Goal: Information Seeking & Learning: Learn about a topic

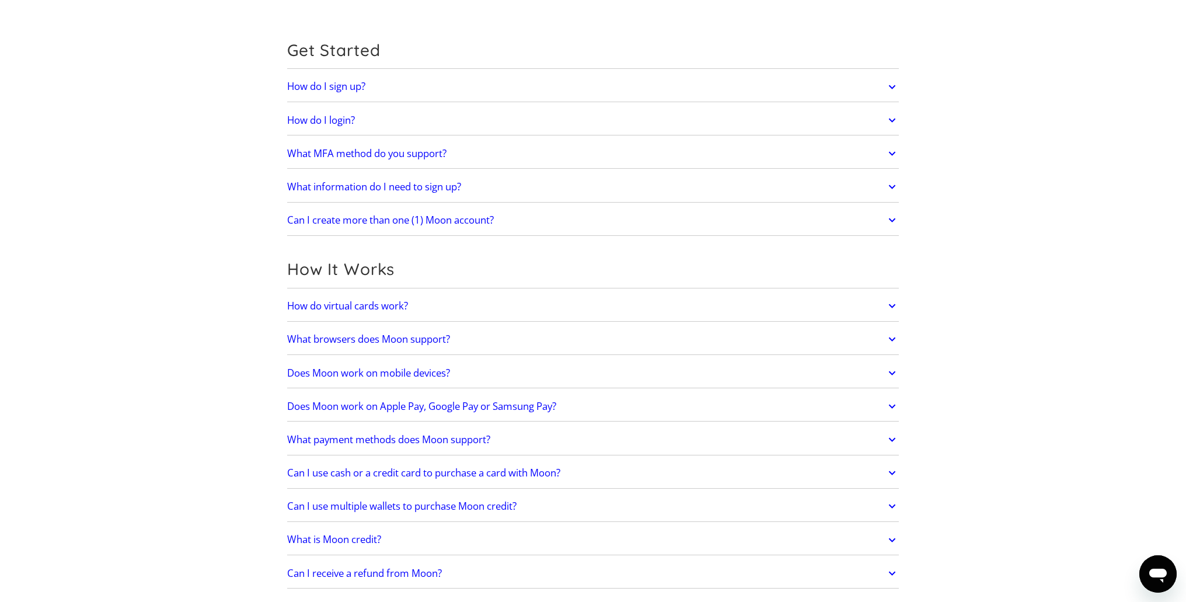
scroll to position [350, 0]
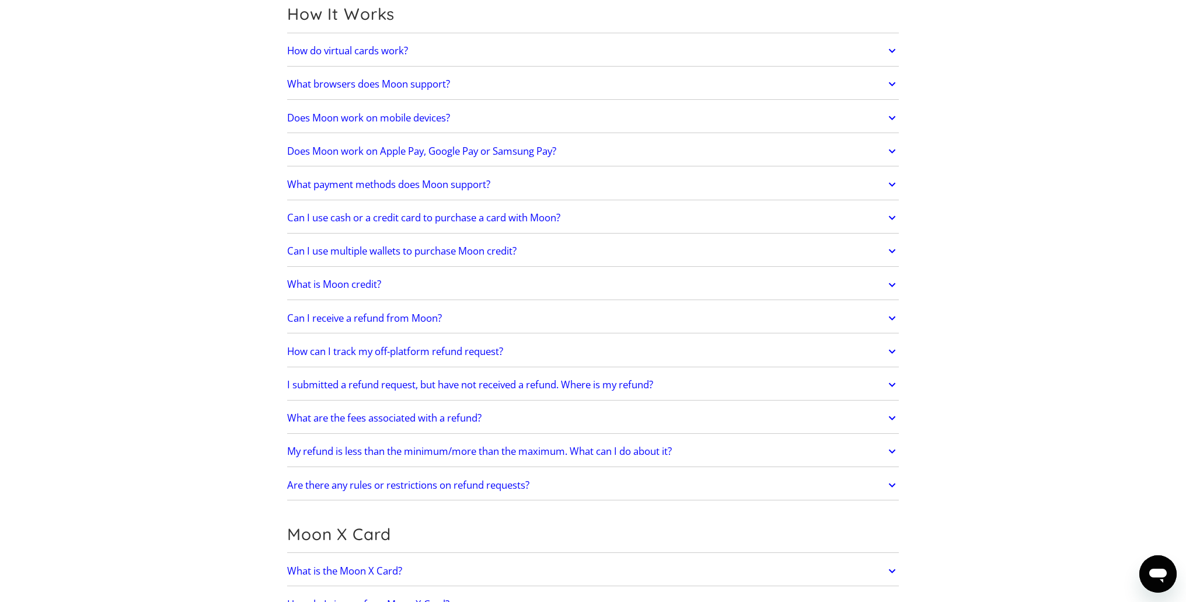
click at [556, 245] on link "Can I use multiple wallets to purchase Moon credit?" at bounding box center [592, 251] width 611 height 25
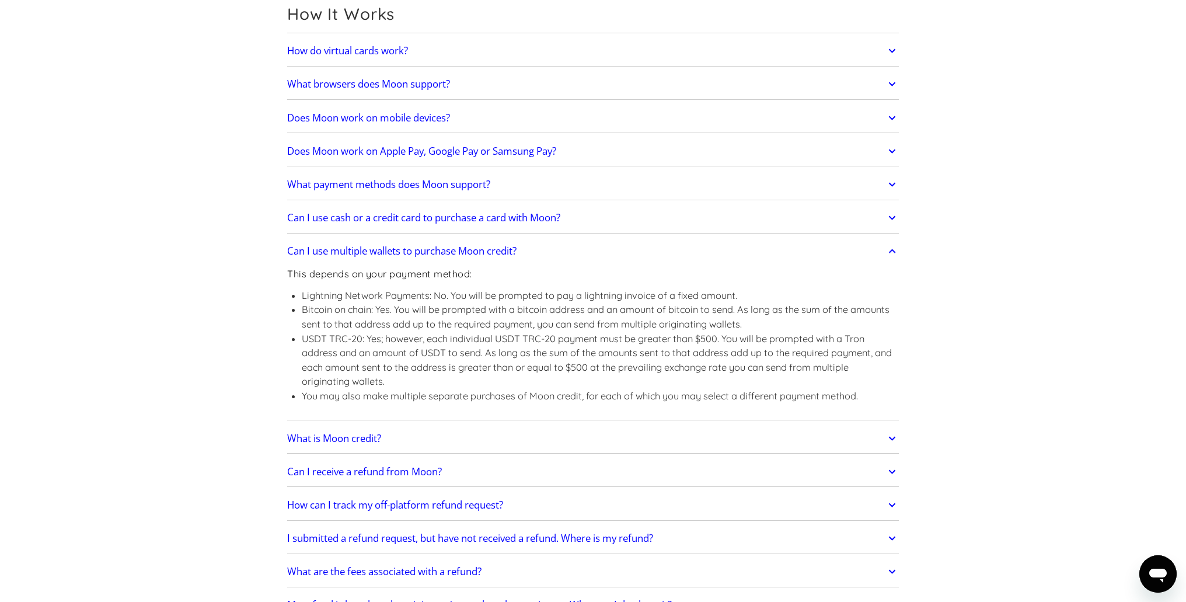
click at [556, 245] on link "Can I use multiple wallets to purchase Moon credit?" at bounding box center [592, 251] width 611 height 25
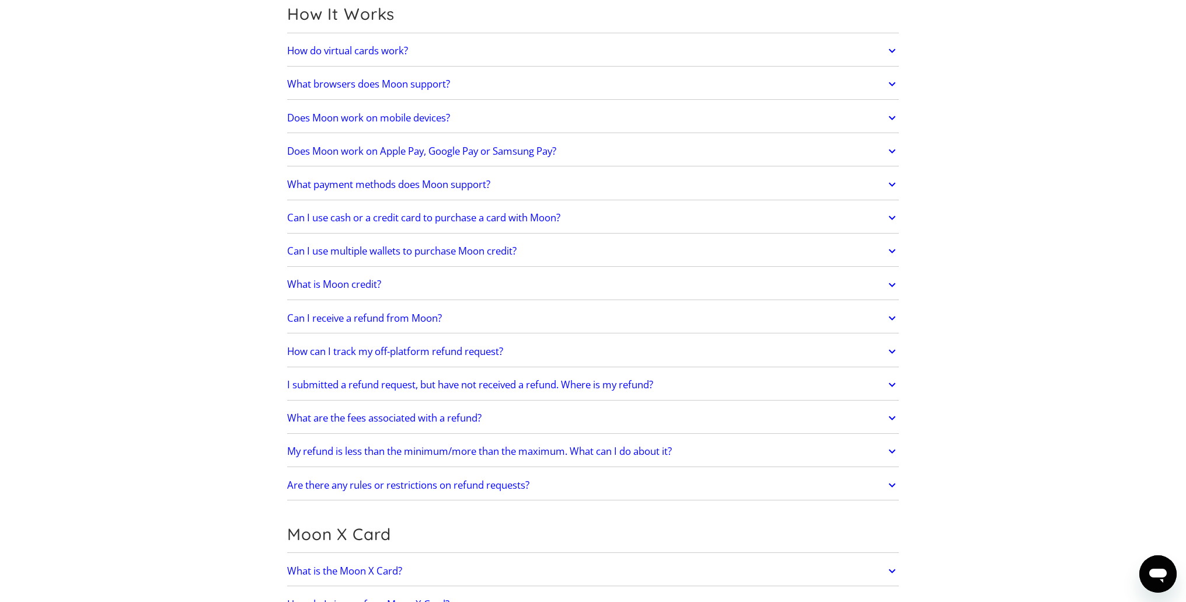
click at [613, 213] on link "Can I use cash or a credit card to purchase a card with Moon?" at bounding box center [592, 217] width 611 height 25
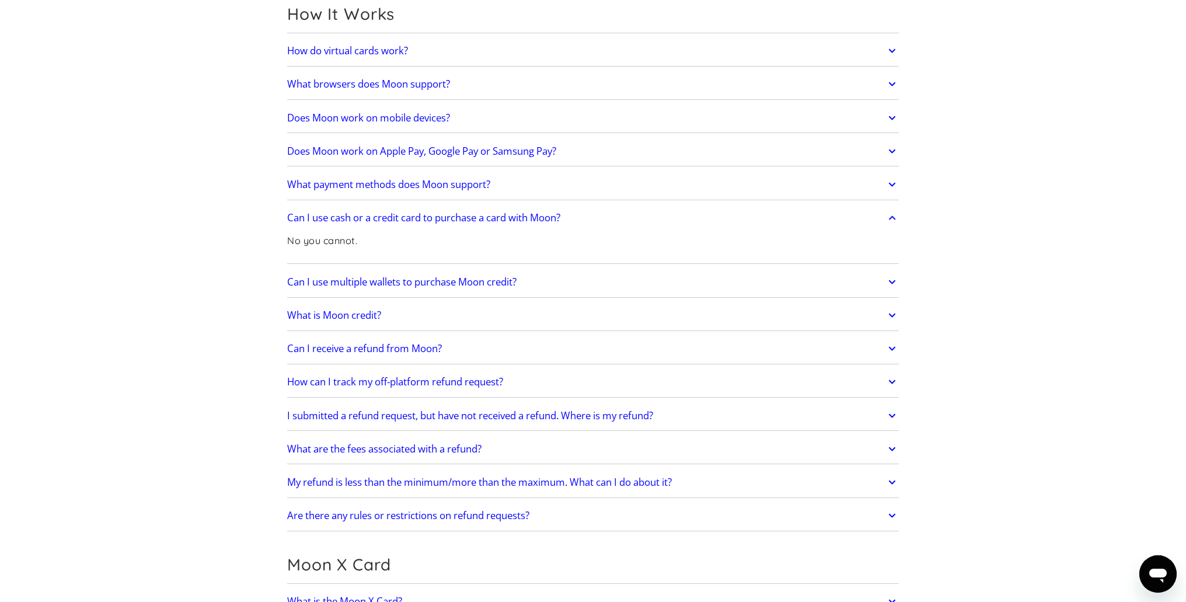
click at [613, 213] on link "Can I use cash or a credit card to purchase a card with Moon?" at bounding box center [592, 217] width 611 height 25
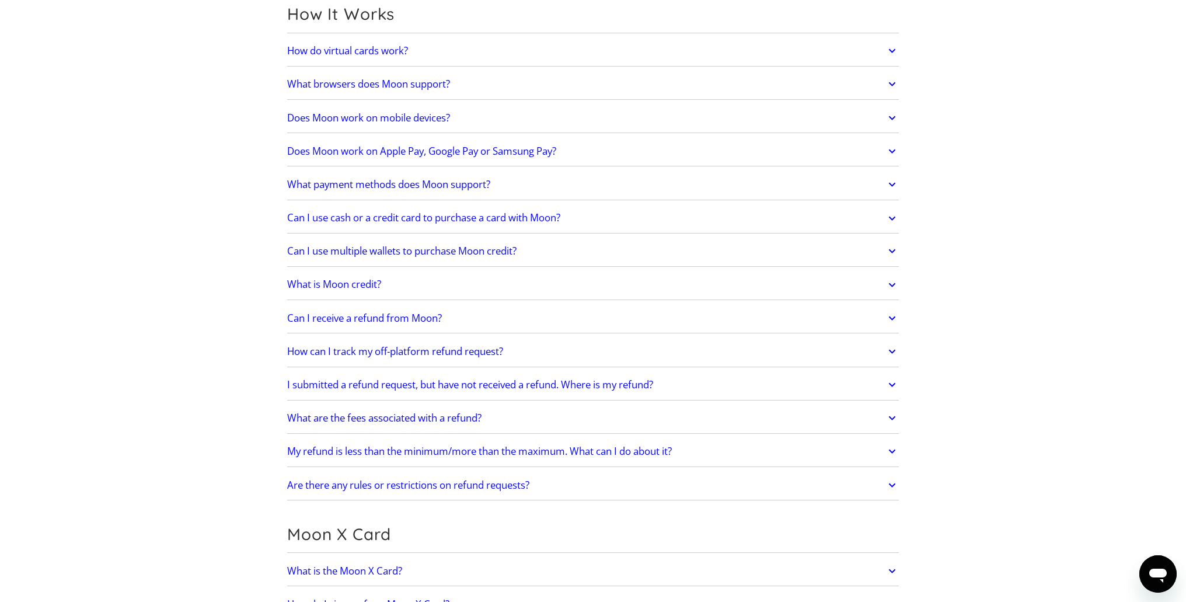
click at [600, 174] on link "What payment methods does Moon support?" at bounding box center [592, 184] width 611 height 25
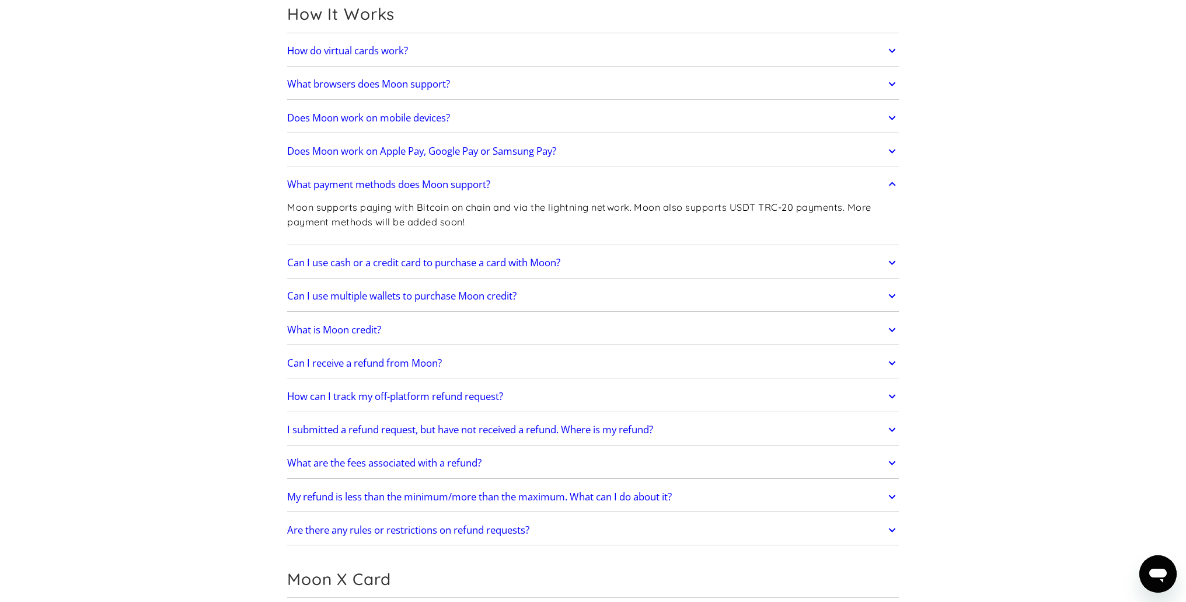
click at [593, 179] on link "What payment methods does Moon support?" at bounding box center [592, 184] width 611 height 25
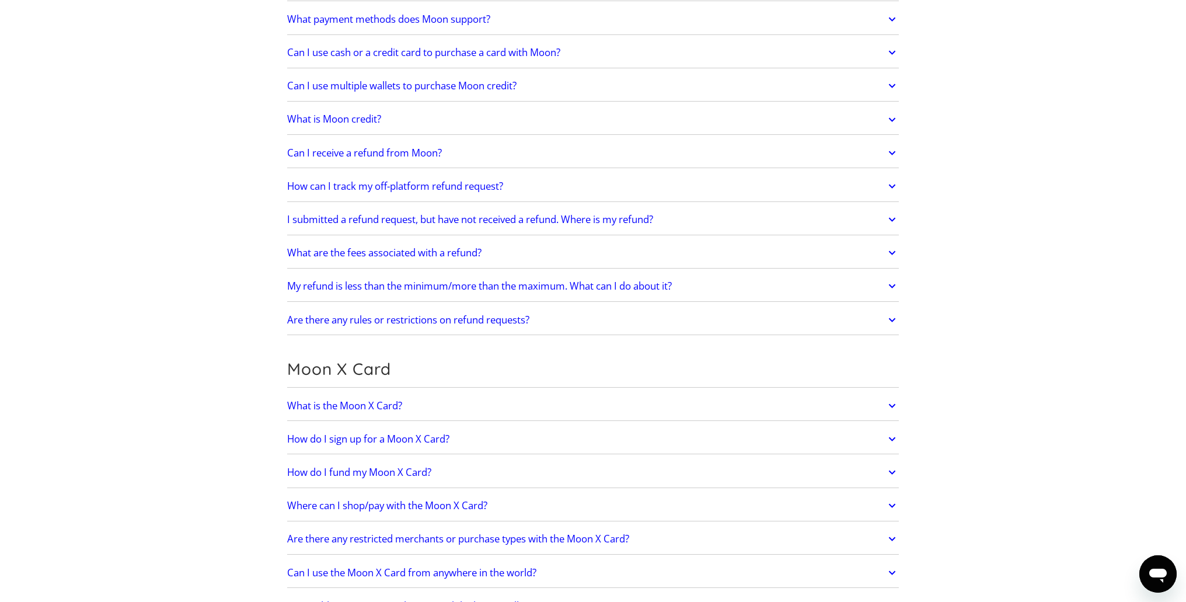
scroll to position [525, 0]
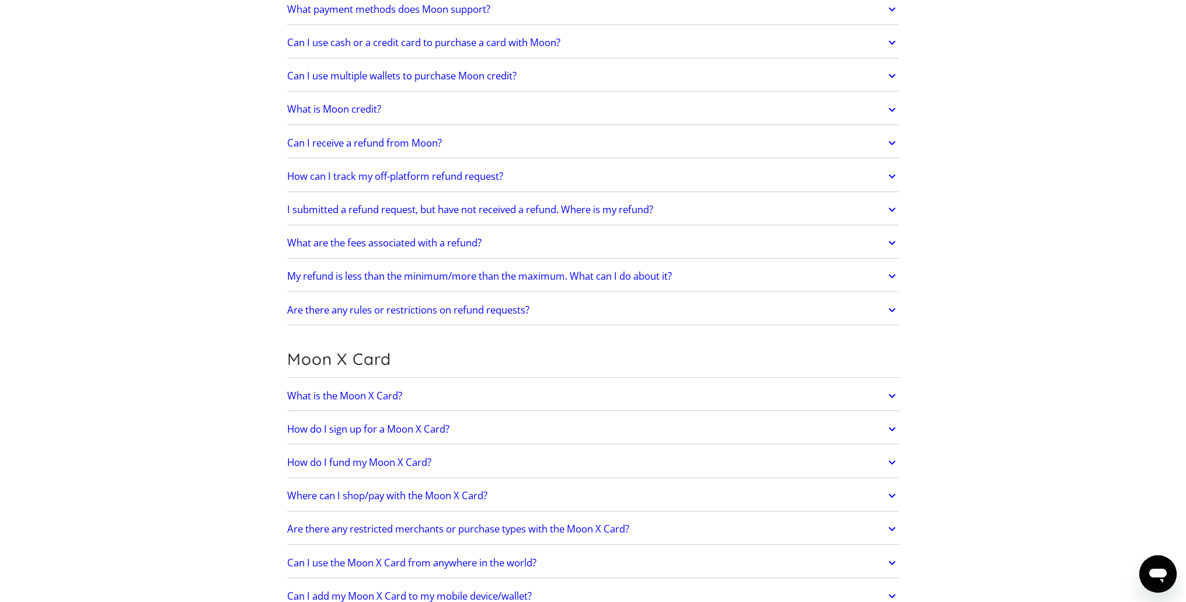
click at [583, 388] on link "What is the Moon X Card?" at bounding box center [592, 395] width 611 height 25
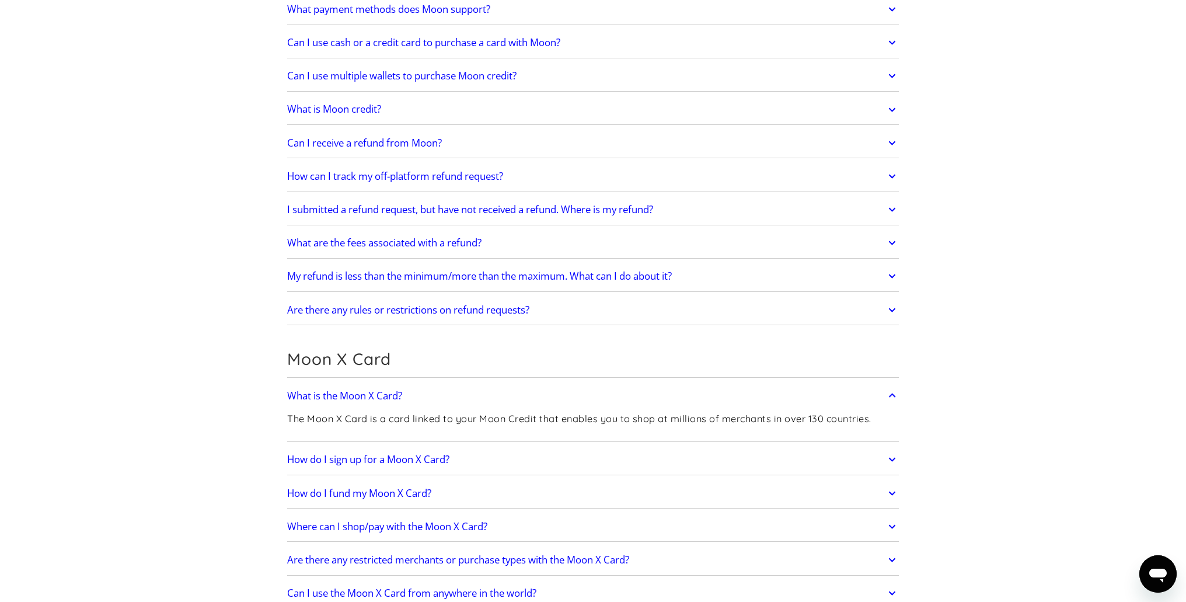
click at [583, 388] on link "What is the Moon X Card?" at bounding box center [592, 395] width 611 height 25
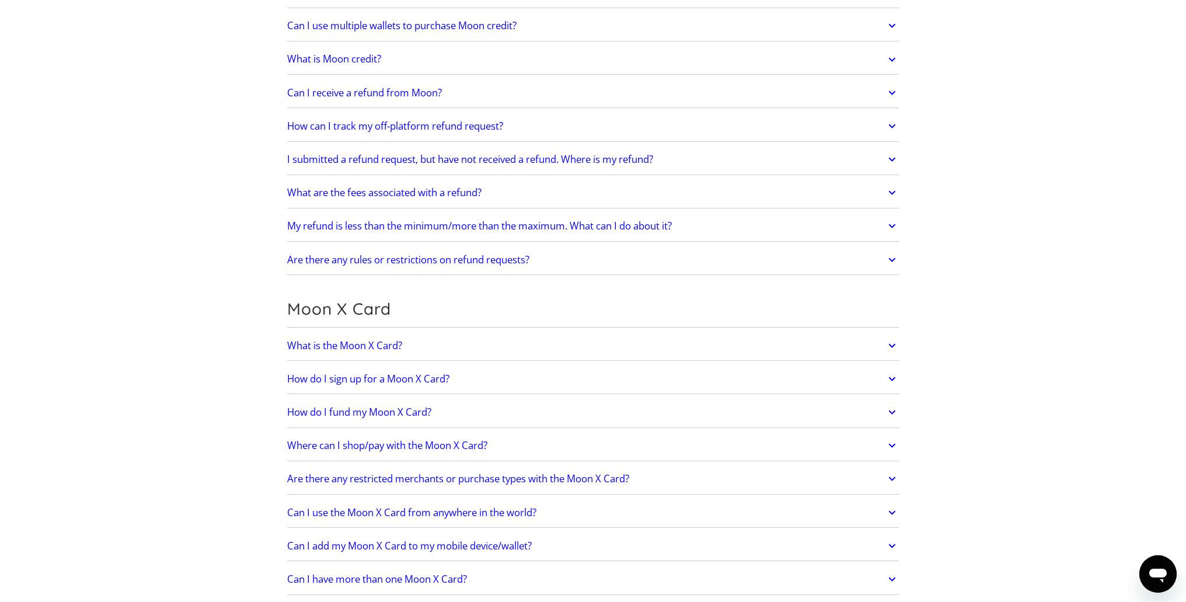
scroll to position [583, 0]
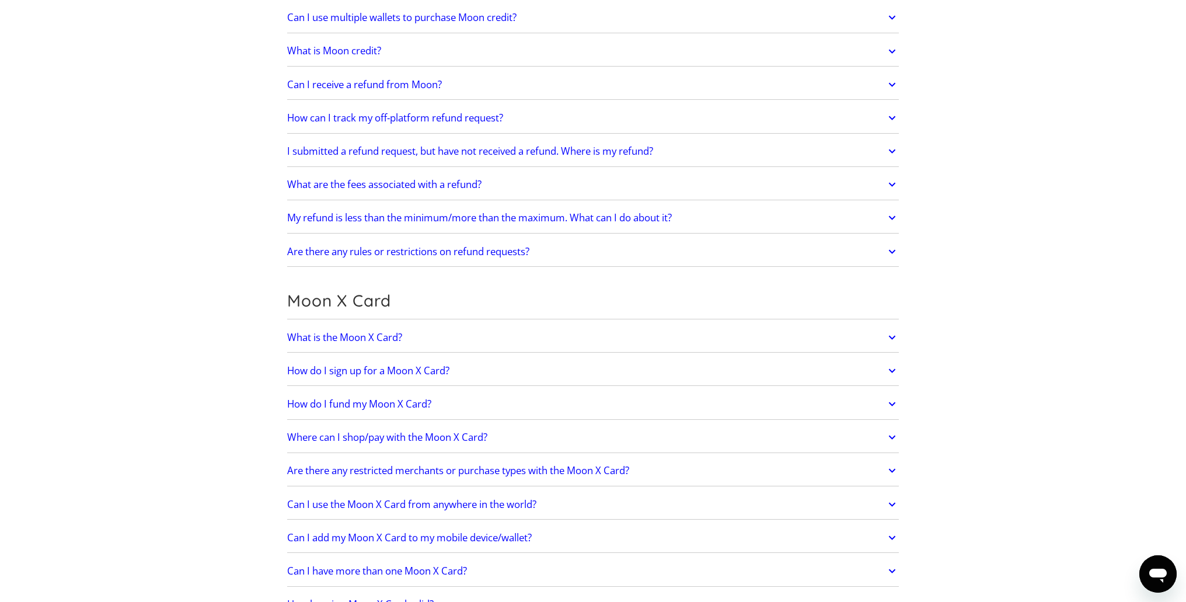
click at [579, 398] on link "How do I fund my Moon X Card?" at bounding box center [592, 403] width 611 height 25
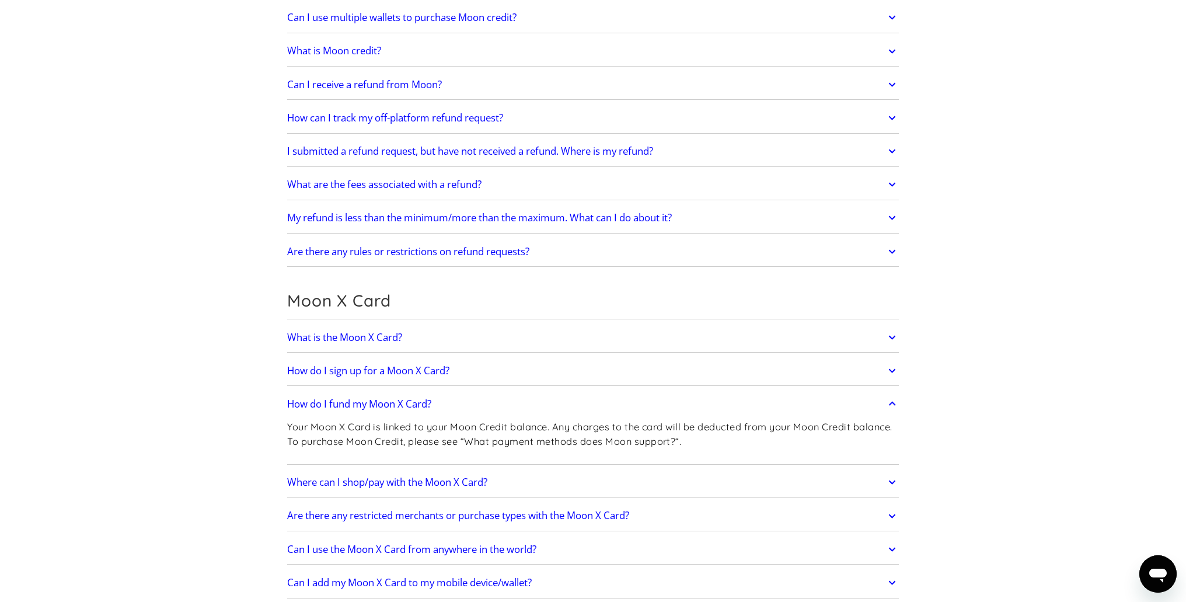
click at [579, 398] on link "How do I fund my Moon X Card?" at bounding box center [592, 403] width 611 height 25
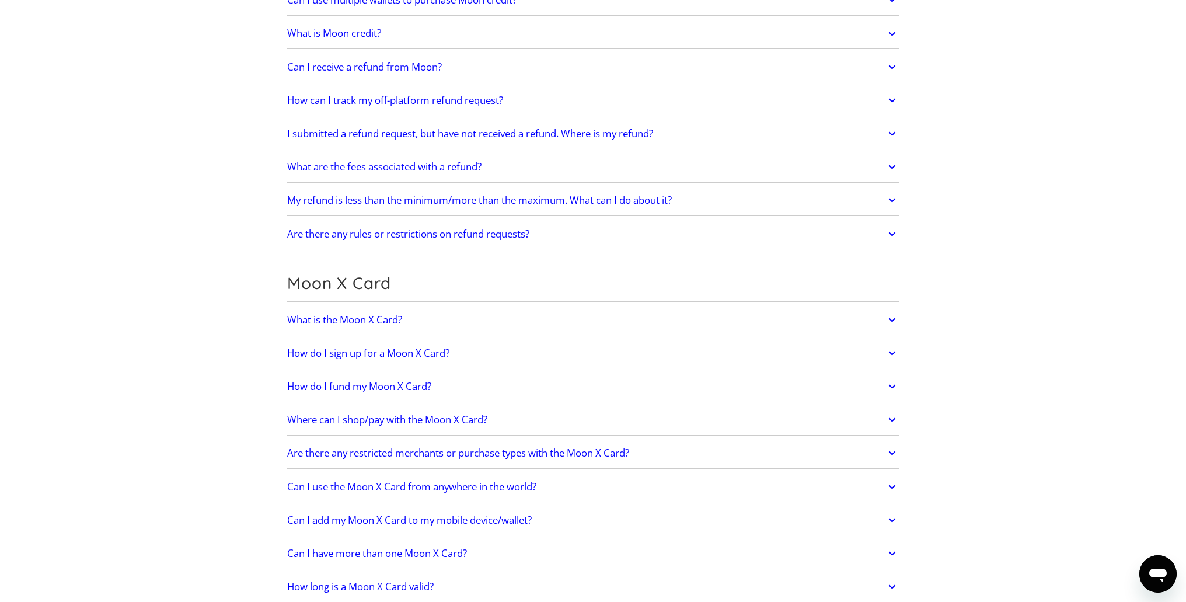
scroll to position [642, 0]
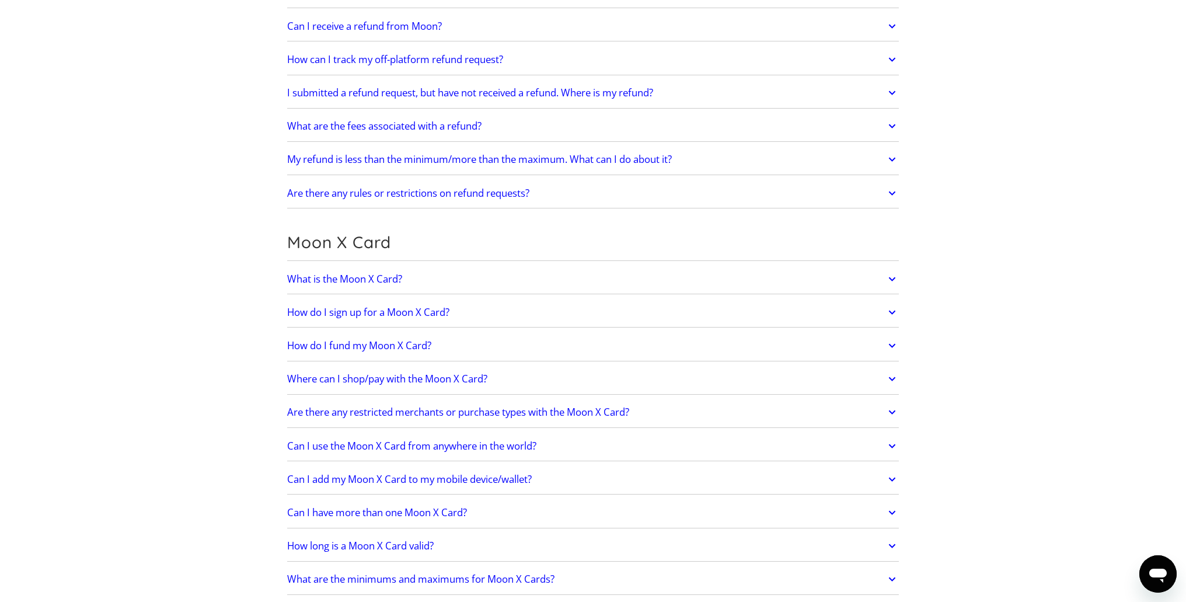
click at [574, 377] on link "Where can I shop/pay with the Moon X Card?" at bounding box center [592, 378] width 611 height 25
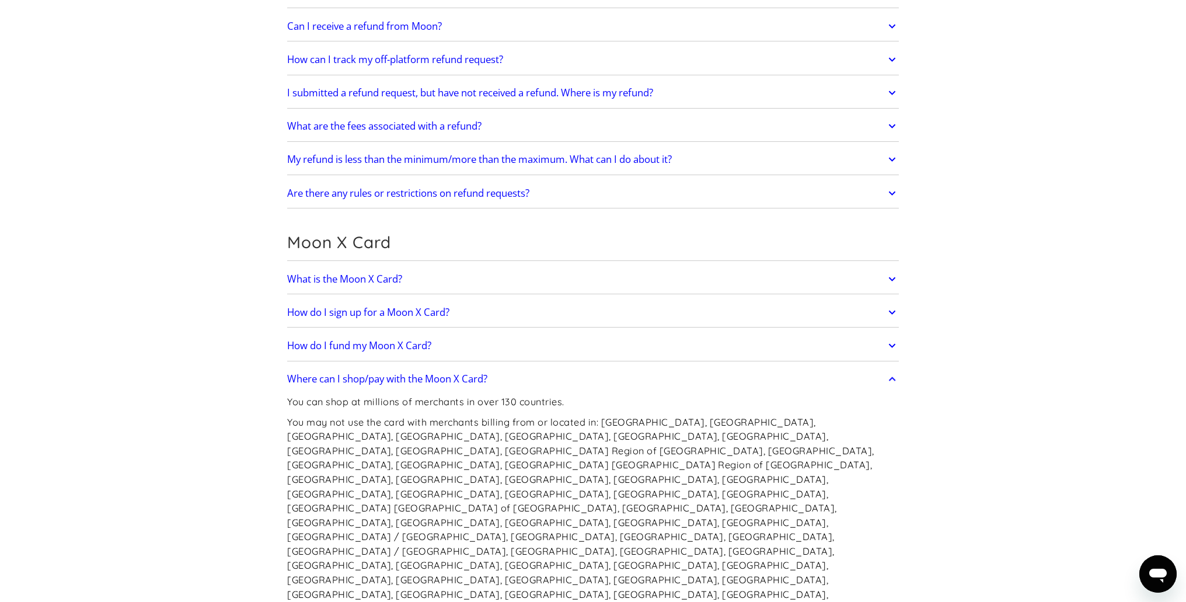
click at [574, 377] on link "Where can I shop/pay with the Moon X Card?" at bounding box center [592, 378] width 611 height 25
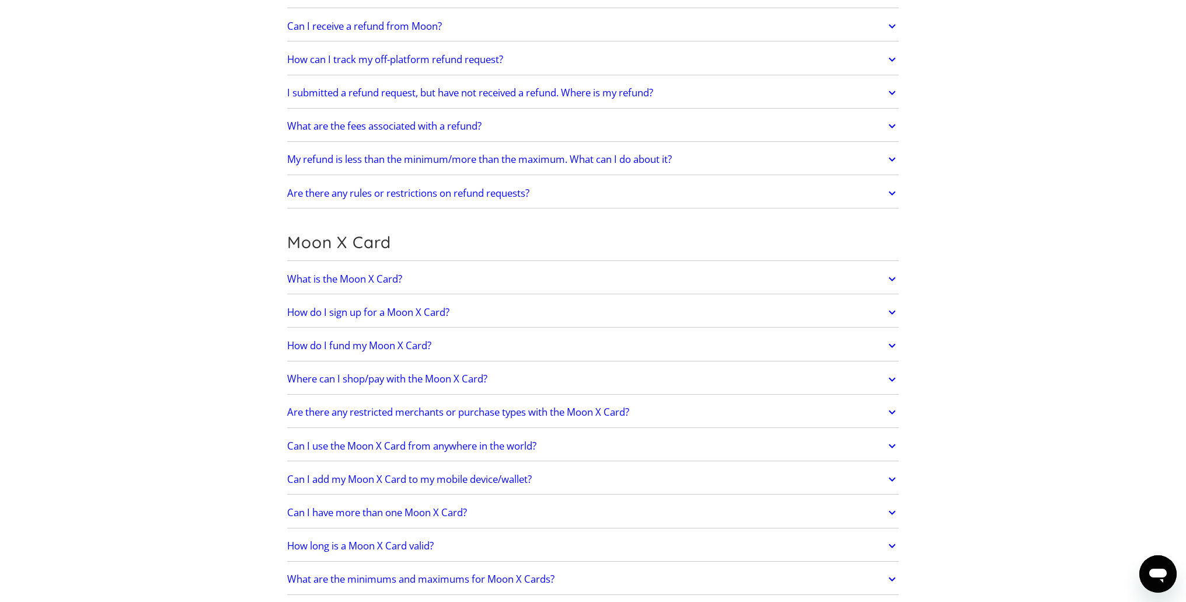
click at [574, 377] on link "Where can I shop/pay with the Moon X Card?" at bounding box center [592, 378] width 611 height 25
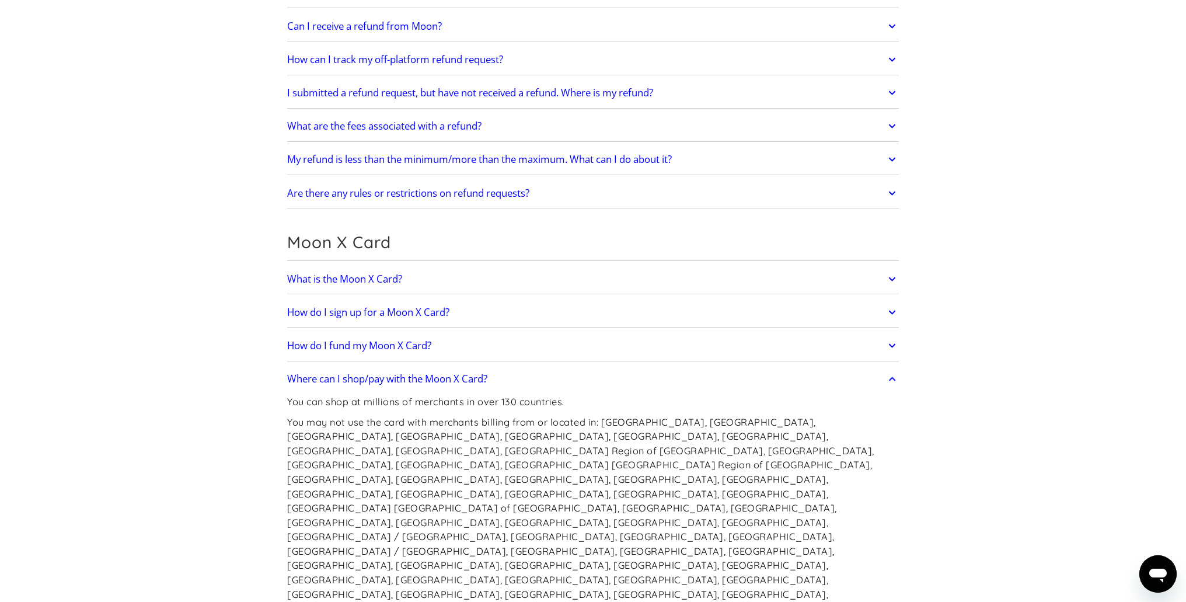
click at [574, 377] on link "Where can I shop/pay with the Moon X Card?" at bounding box center [592, 378] width 611 height 25
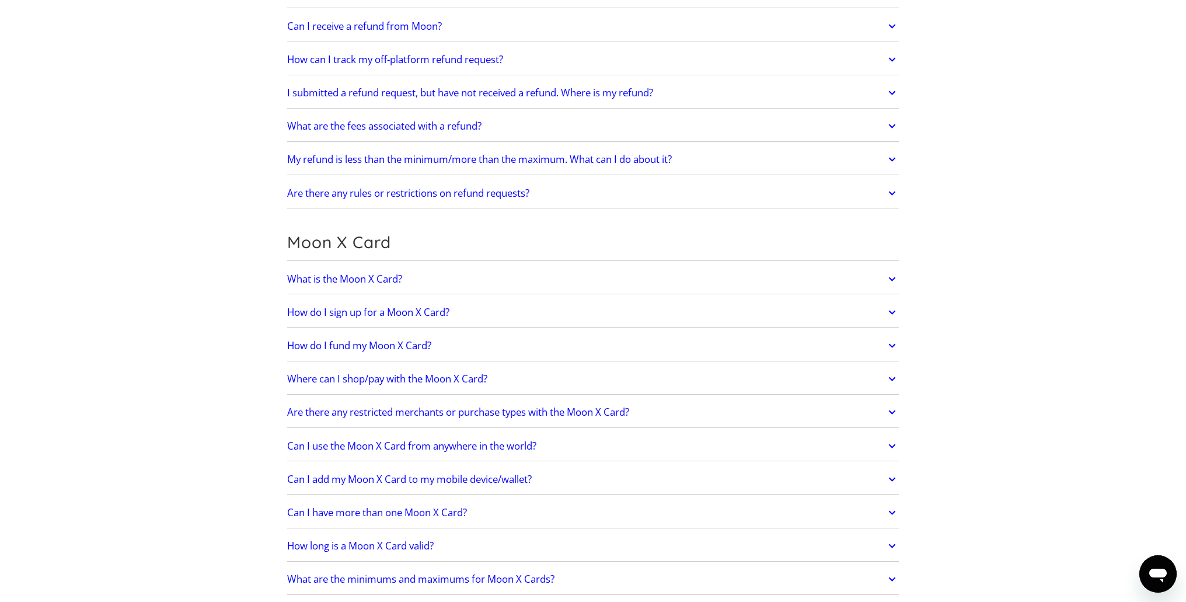
click at [677, 407] on link "Are there any restricted merchants or purchase types with the Moon X Card?" at bounding box center [592, 412] width 611 height 25
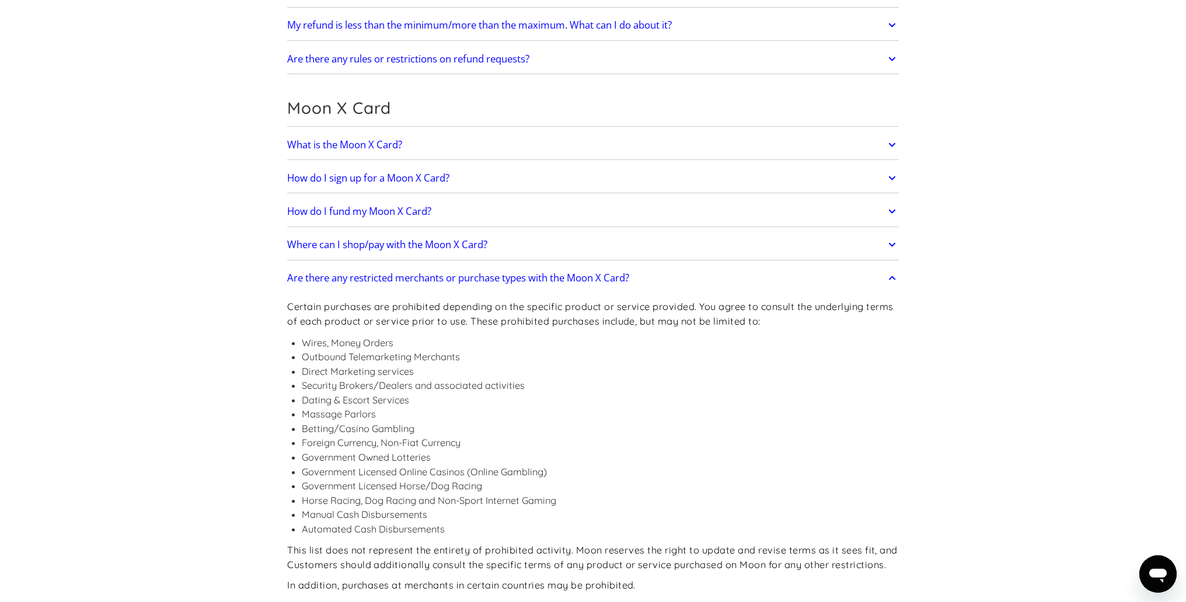
scroll to position [817, 0]
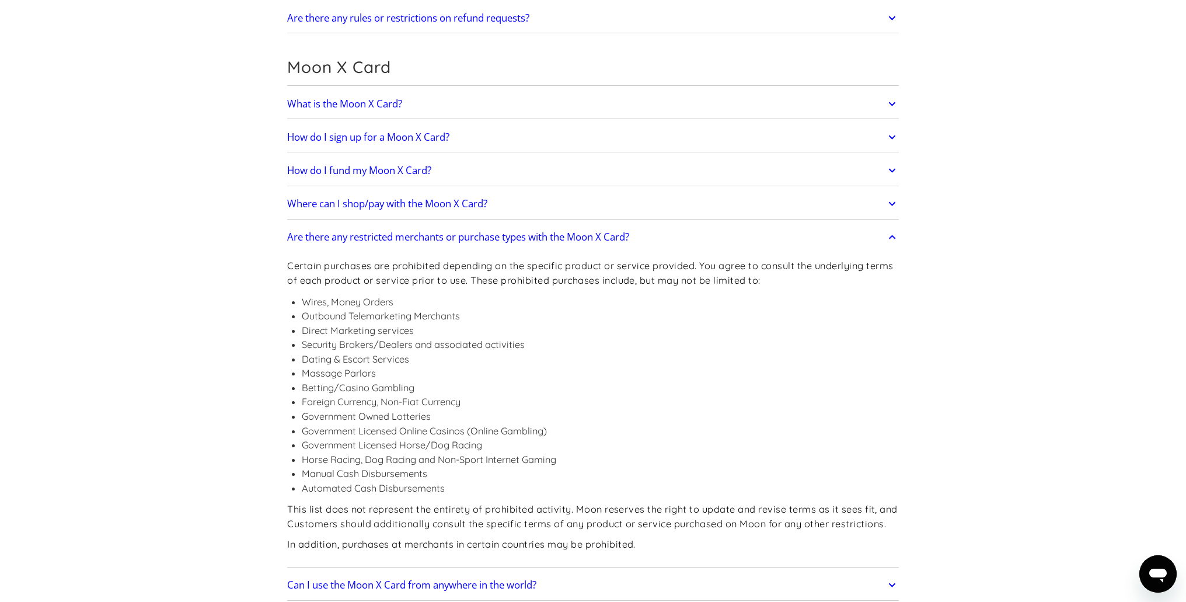
click at [784, 237] on link "Are there any restricted merchants or purchase types with the Moon X Card?" at bounding box center [592, 237] width 611 height 25
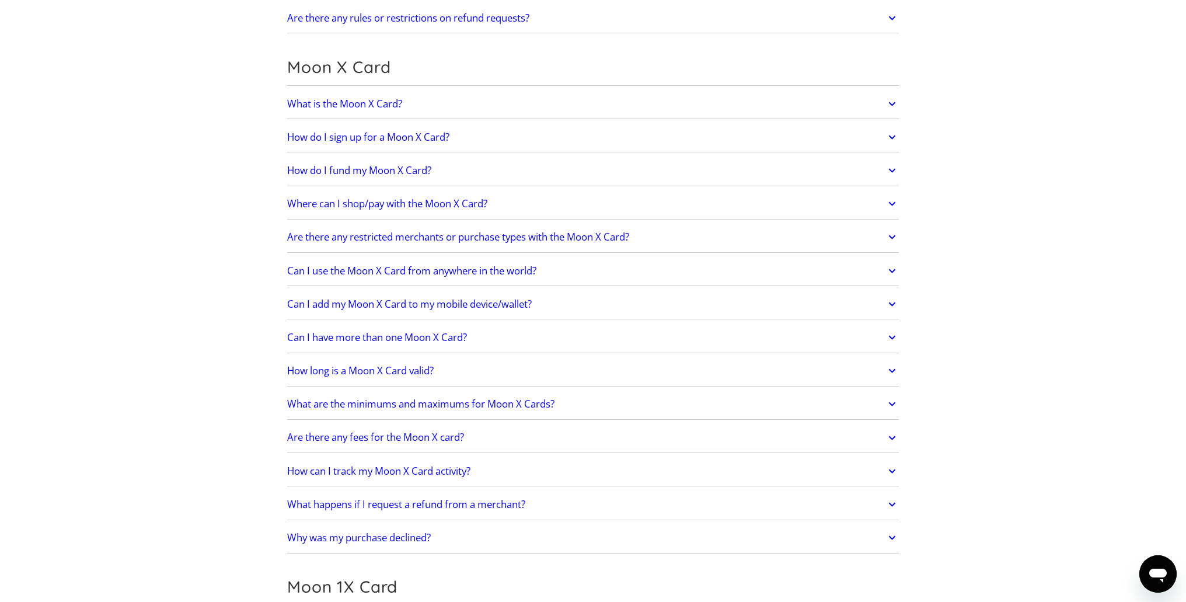
click at [614, 360] on link "How long is a Moon X Card valid?" at bounding box center [592, 370] width 611 height 25
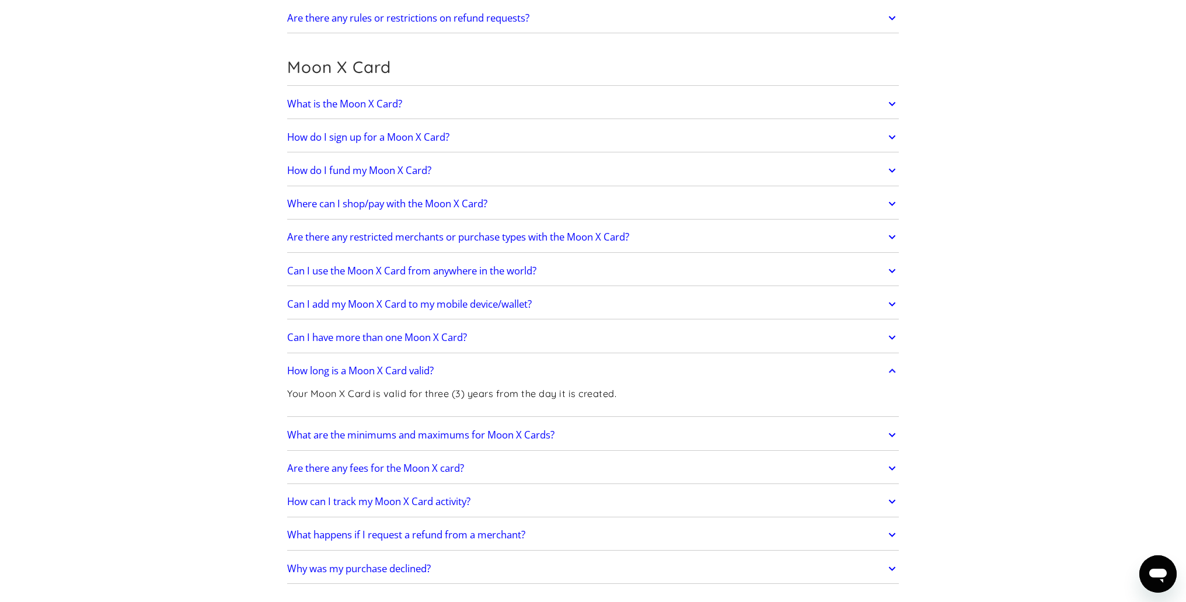
click at [614, 360] on link "How long is a Moon X Card valid?" at bounding box center [592, 370] width 611 height 25
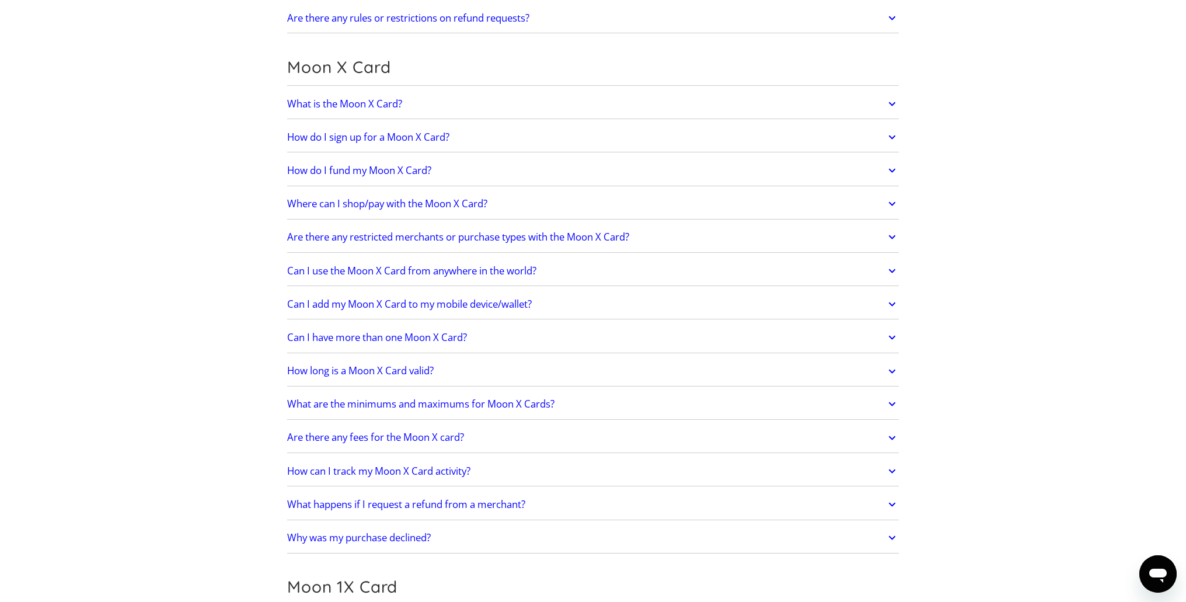
click at [602, 327] on link "Can I have more than one Moon X Card?" at bounding box center [592, 337] width 611 height 25
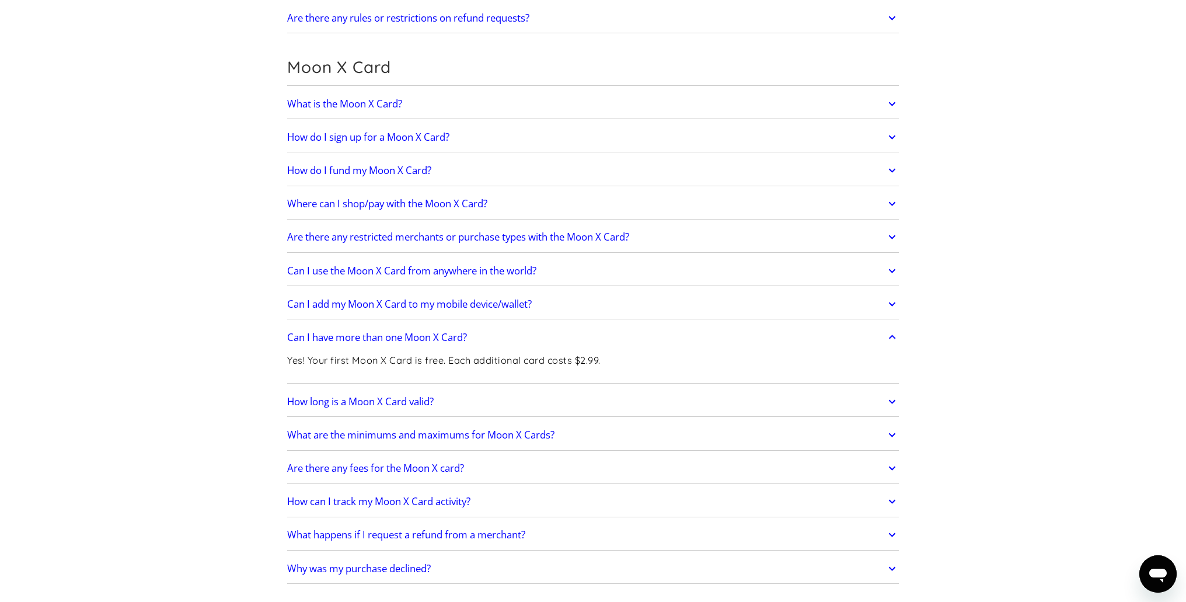
click at [602, 327] on link "Can I have more than one Moon X Card?" at bounding box center [592, 337] width 611 height 25
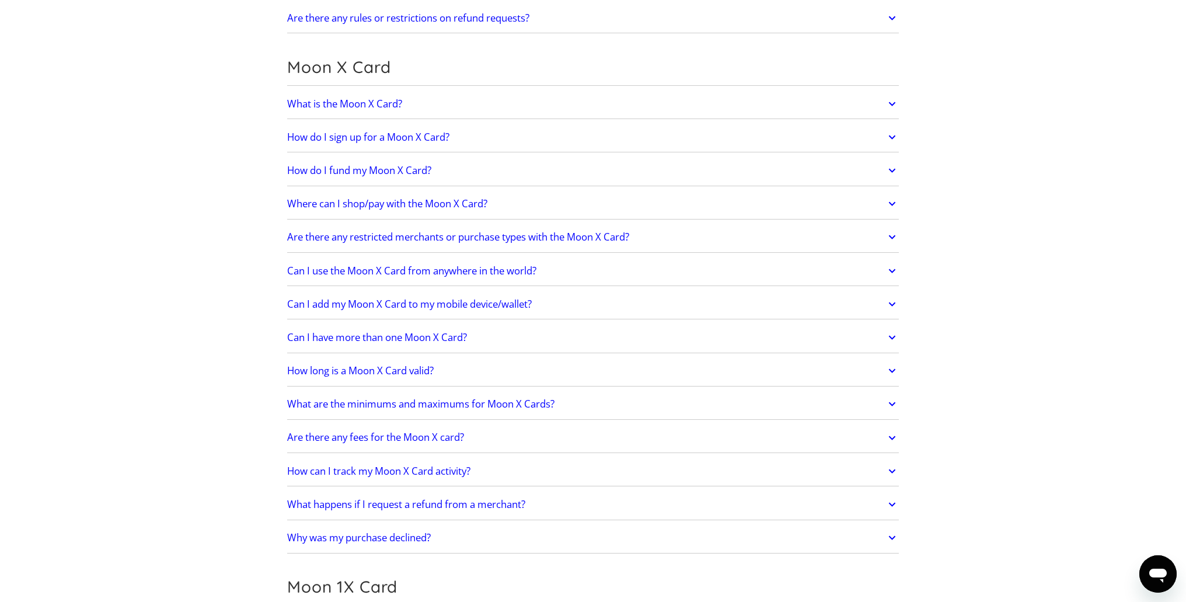
click at [617, 391] on link "What are the minimums and maximums for Moon X Cards?" at bounding box center [592, 403] width 611 height 25
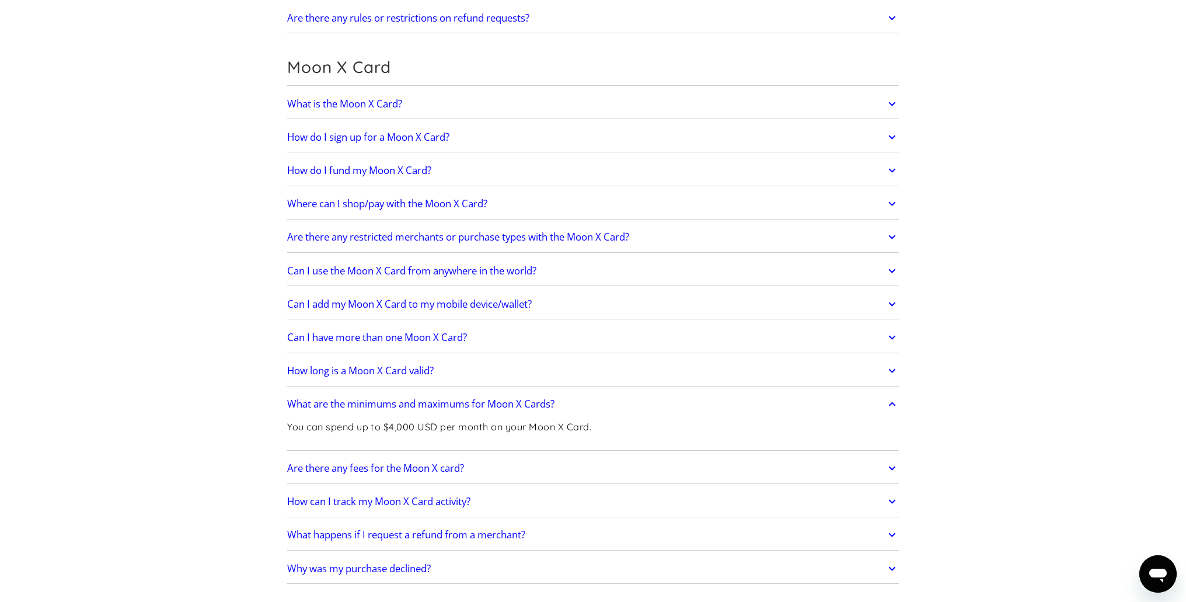
click at [649, 411] on link "What are the minimums and maximums for Moon X Cards?" at bounding box center [592, 403] width 611 height 25
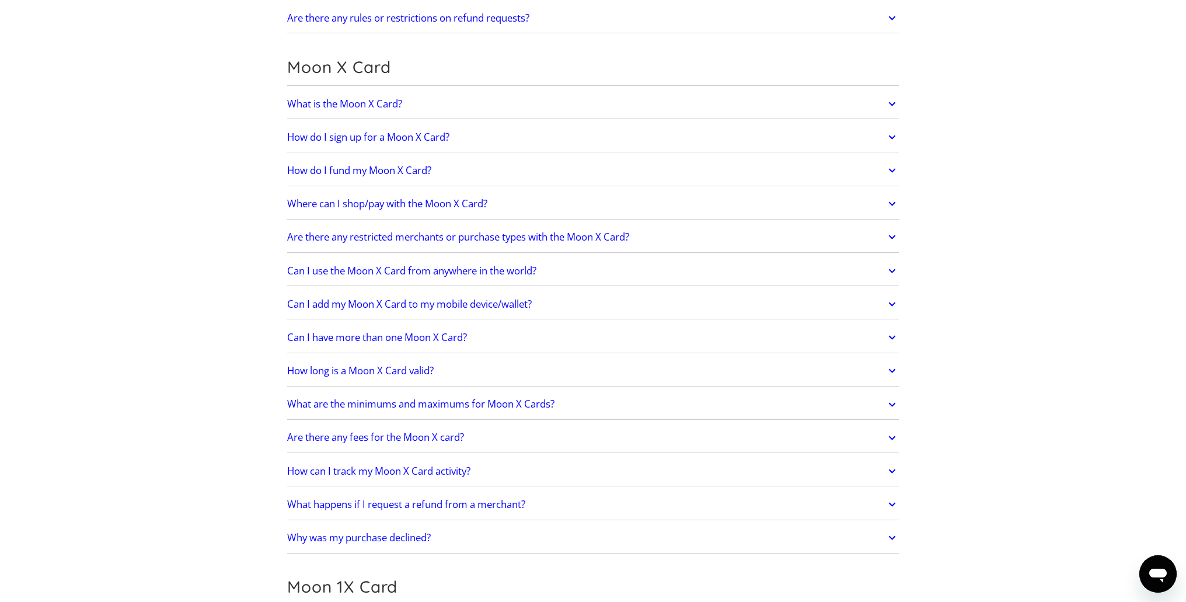
click at [648, 434] on link "Are there any fees for the Moon X card?" at bounding box center [592, 437] width 611 height 25
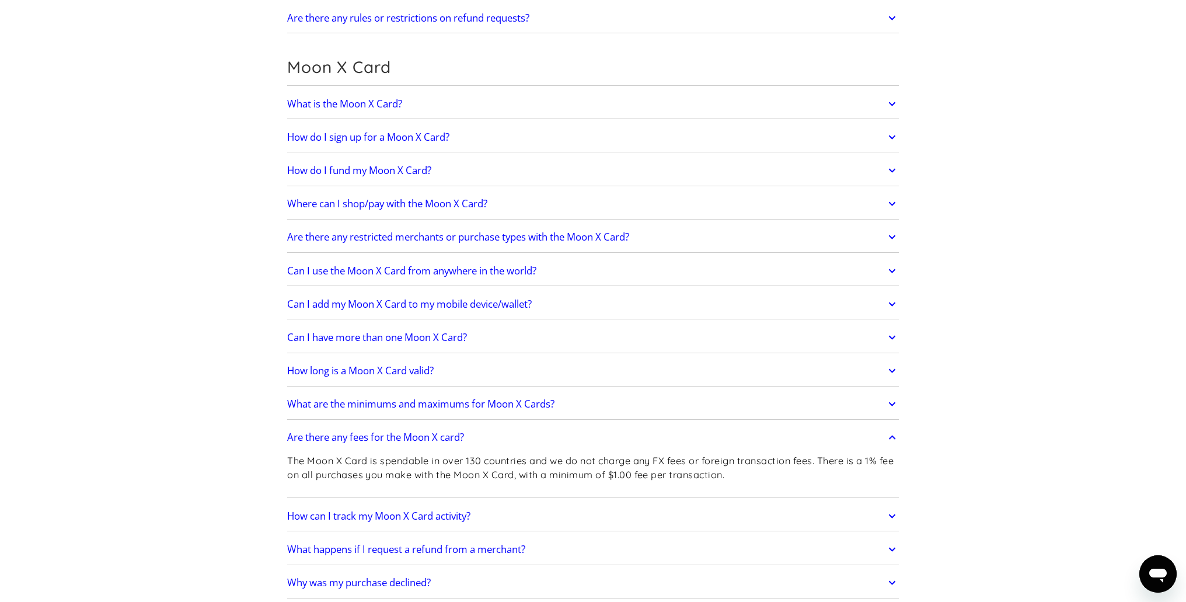
click at [648, 434] on link "Are there any fees for the Moon X card?" at bounding box center [592, 437] width 611 height 25
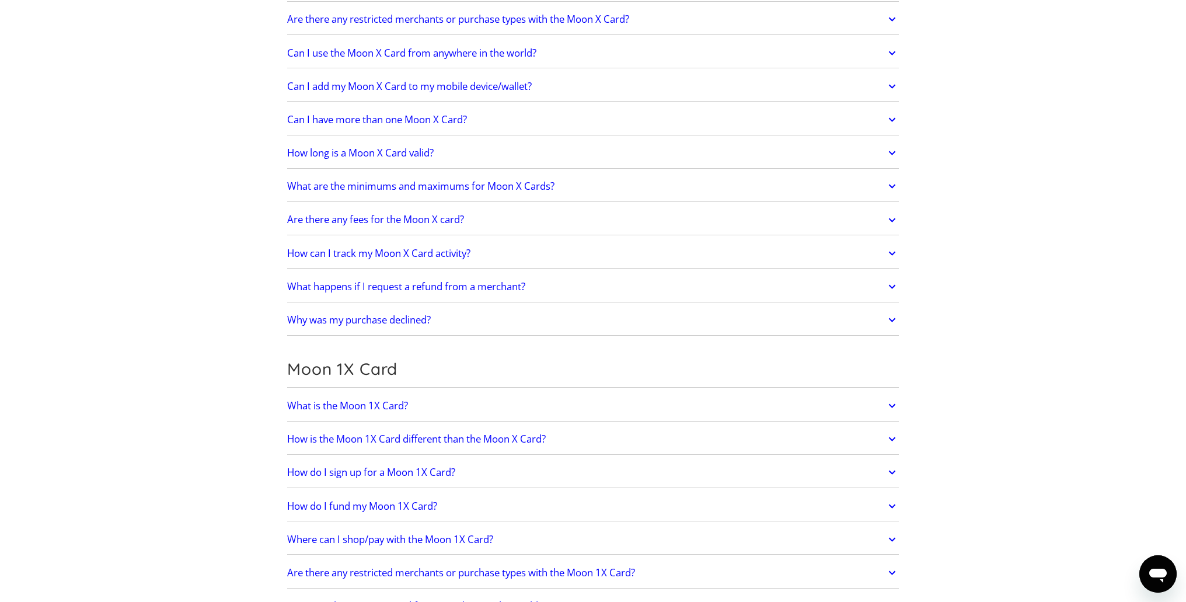
scroll to position [1050, 0]
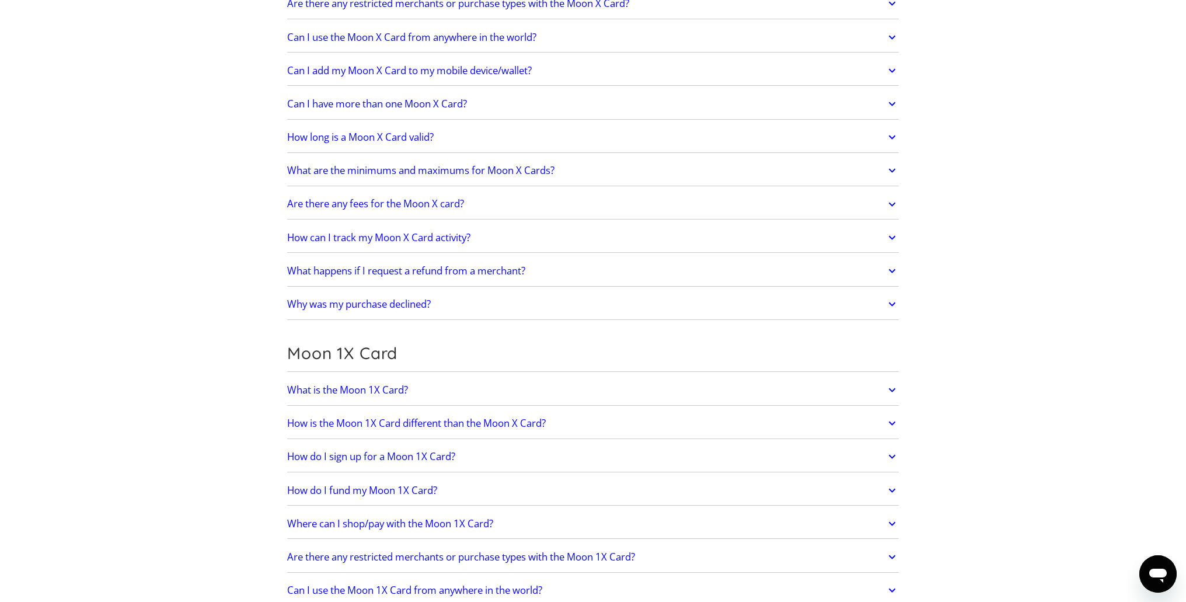
click at [477, 383] on link "What is the Moon 1X Card?" at bounding box center [592, 389] width 611 height 25
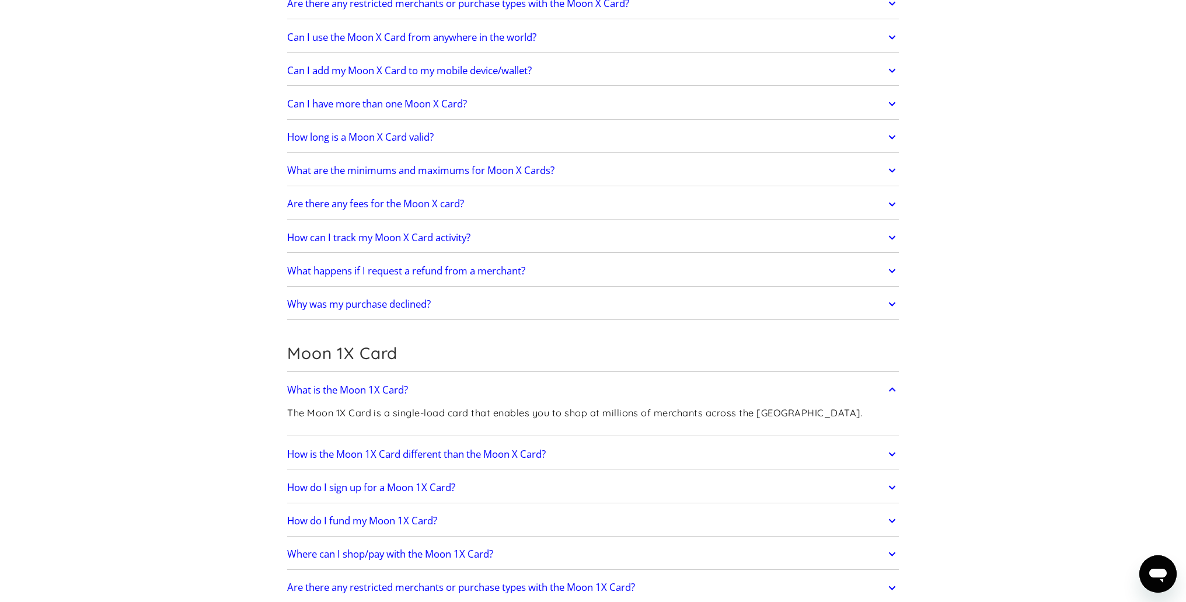
click at [477, 383] on link "What is the Moon 1X Card?" at bounding box center [592, 389] width 611 height 25
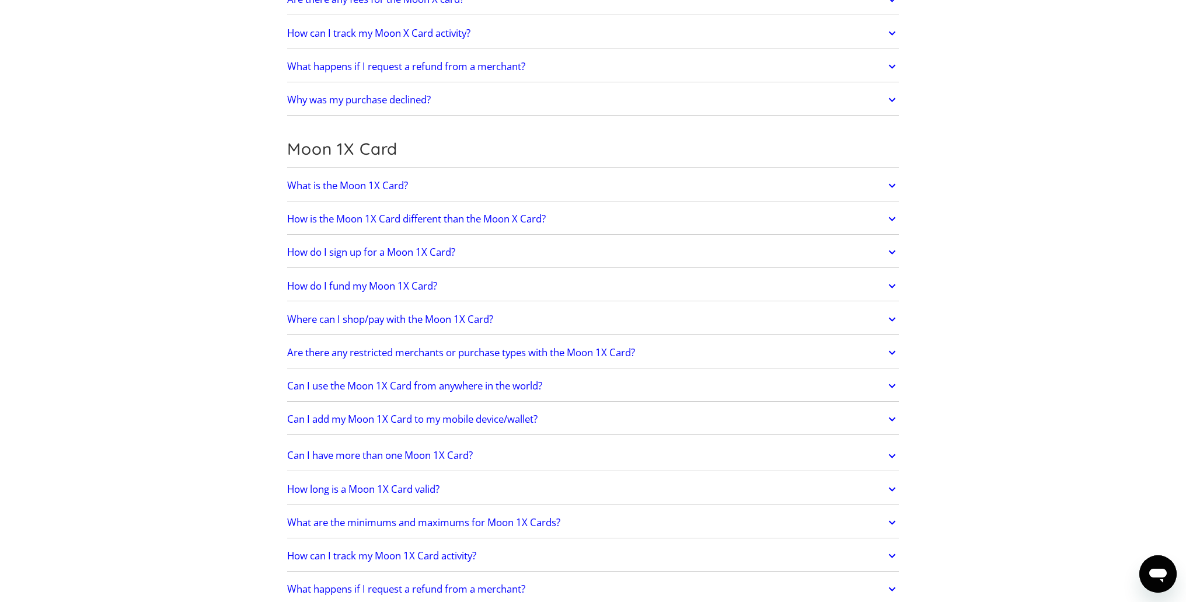
scroll to position [1284, 0]
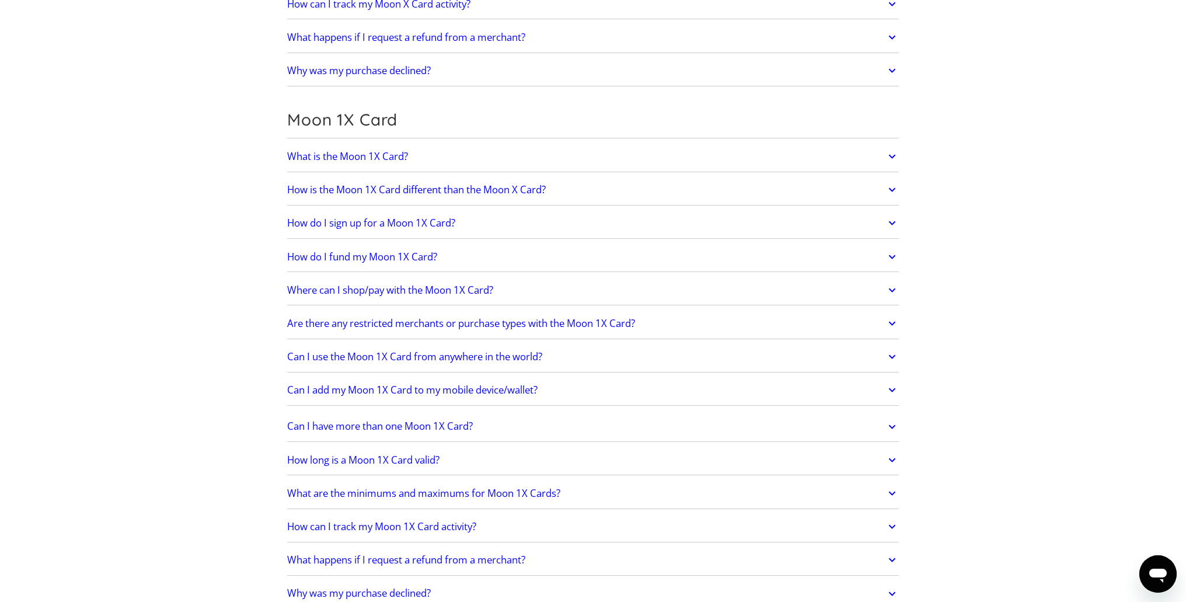
click at [631, 487] on link "What are the minimums and maximums for Moon 1X Cards?" at bounding box center [592, 493] width 611 height 25
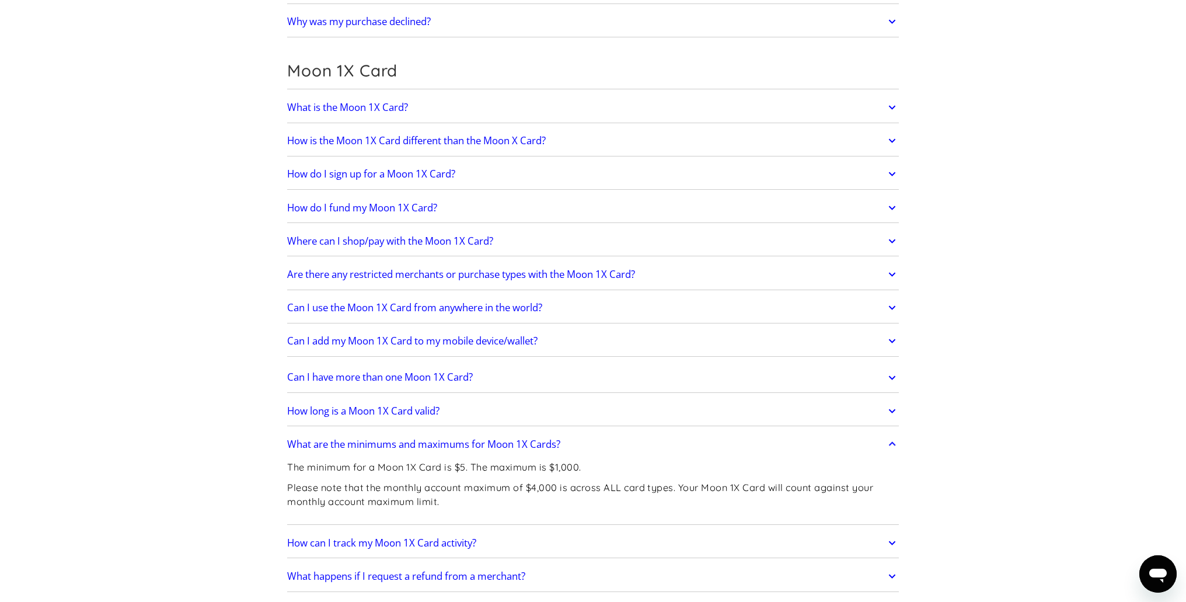
scroll to position [1342, 0]
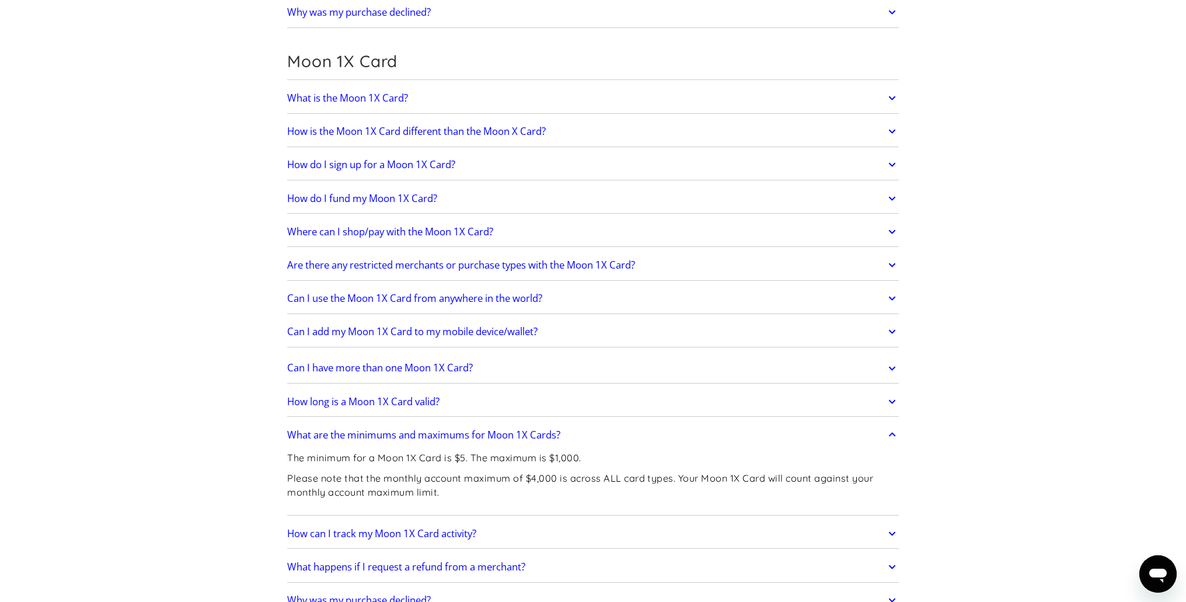
click at [611, 432] on link "What are the minimums and maximums for Moon 1X Cards?" at bounding box center [592, 434] width 611 height 25
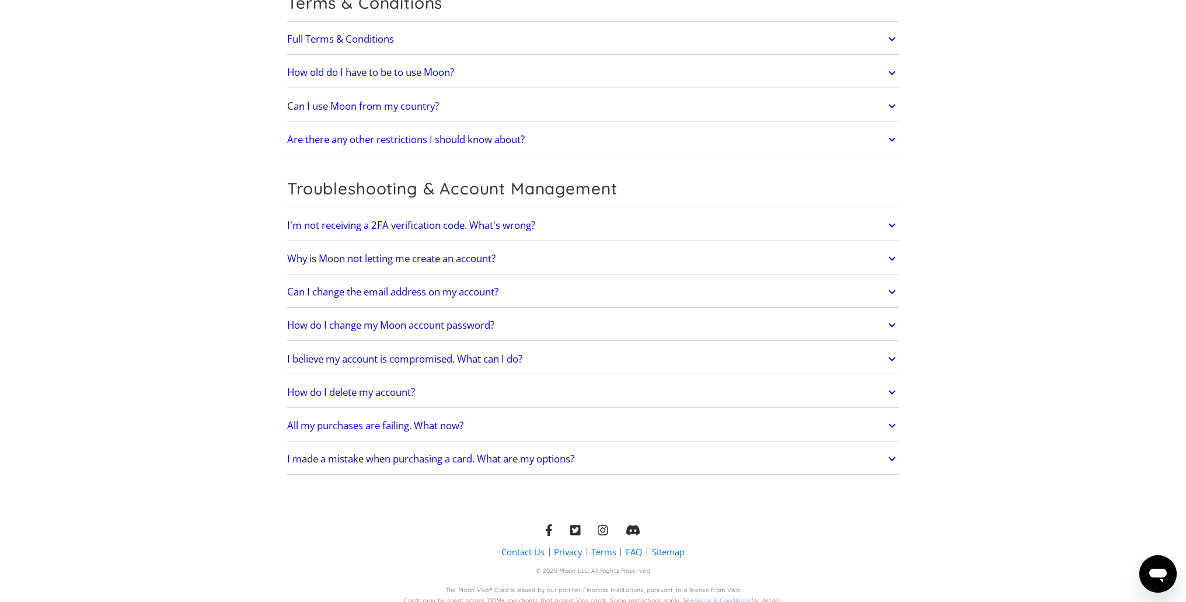
scroll to position [2347, 0]
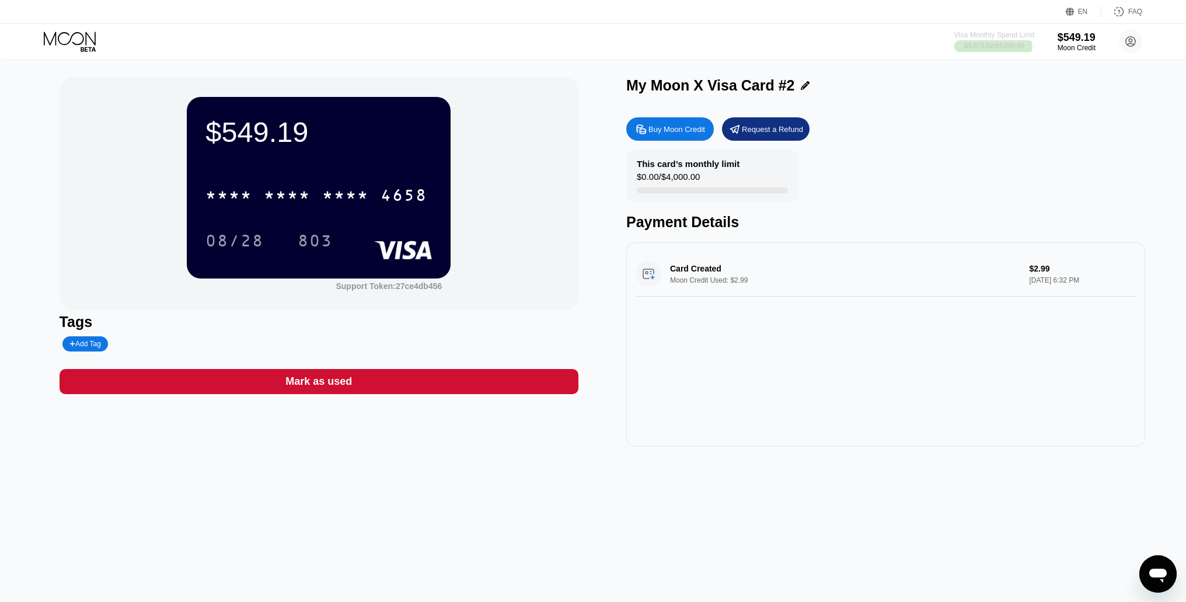
click at [973, 34] on div "Visa Monthly Spend Limit" at bounding box center [994, 35] width 81 height 8
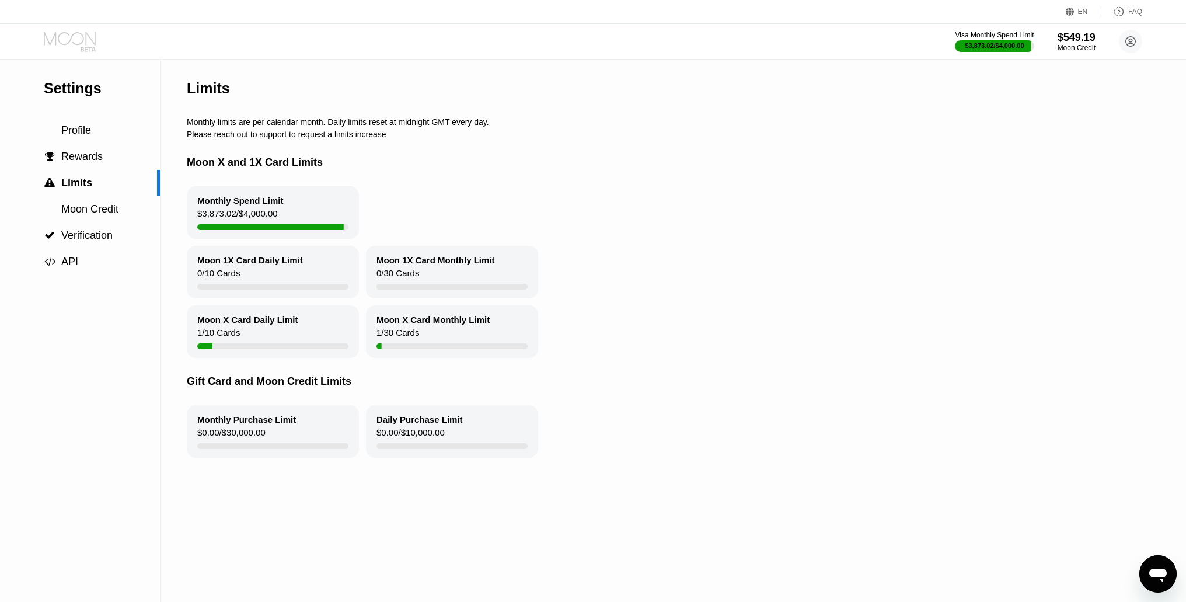
click at [54, 33] on icon at bounding box center [71, 42] width 54 height 20
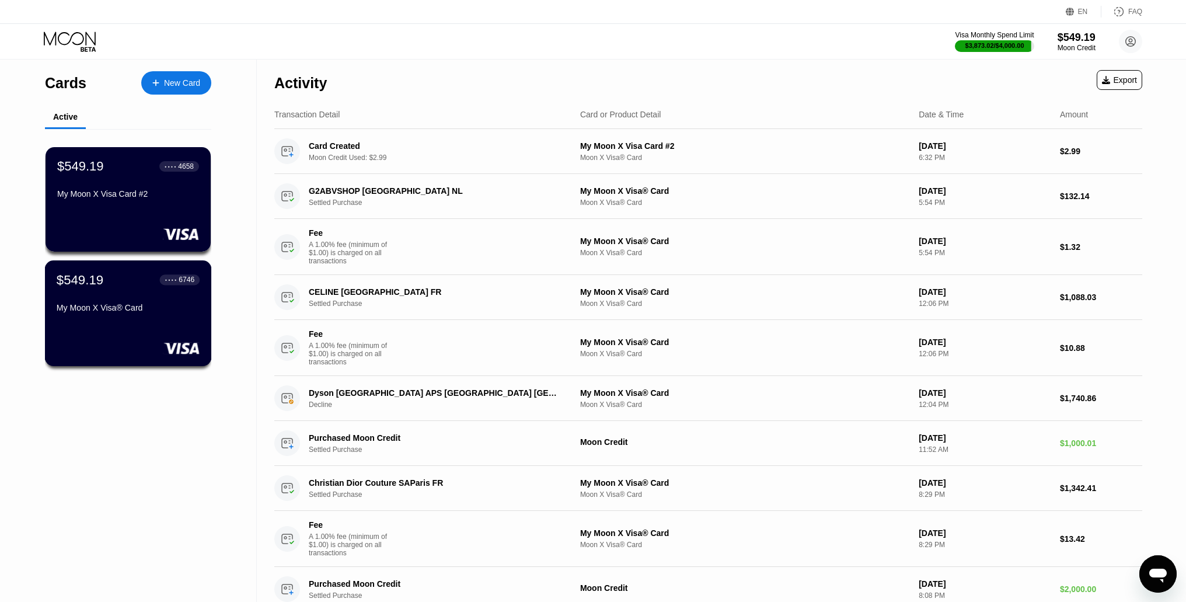
click at [113, 324] on div "$549.19 ● ● ● ● 6746 My Moon X Visa® Card" at bounding box center [128, 313] width 167 height 106
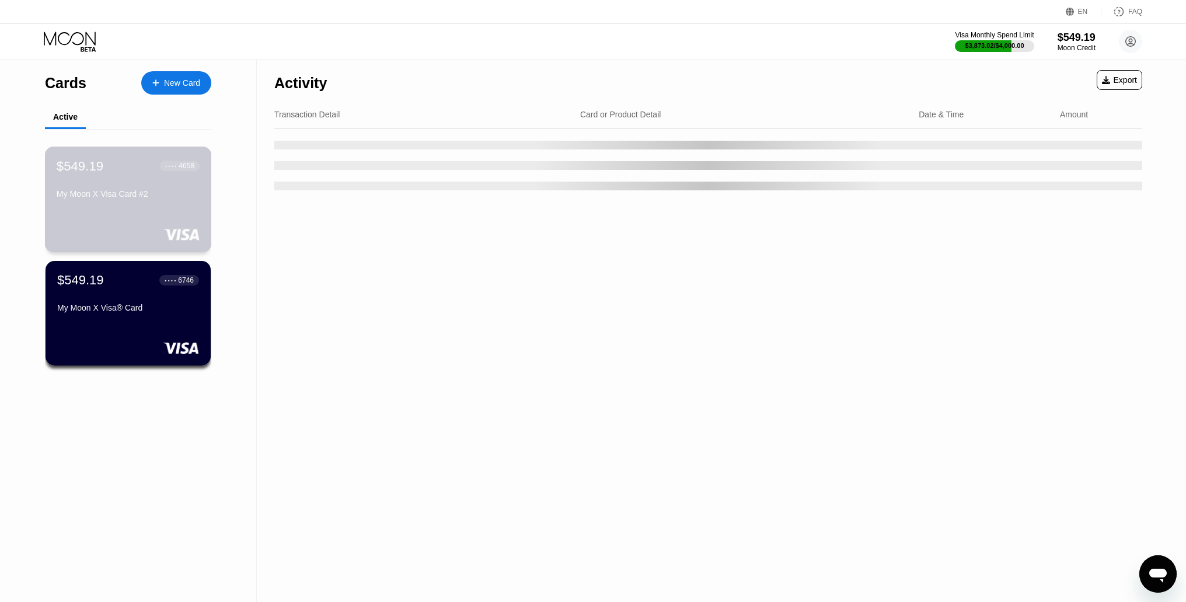
click at [143, 203] on div "My Moon X Visa Card #2" at bounding box center [128, 196] width 143 height 14
